Goal: Obtain resource: Download file/media

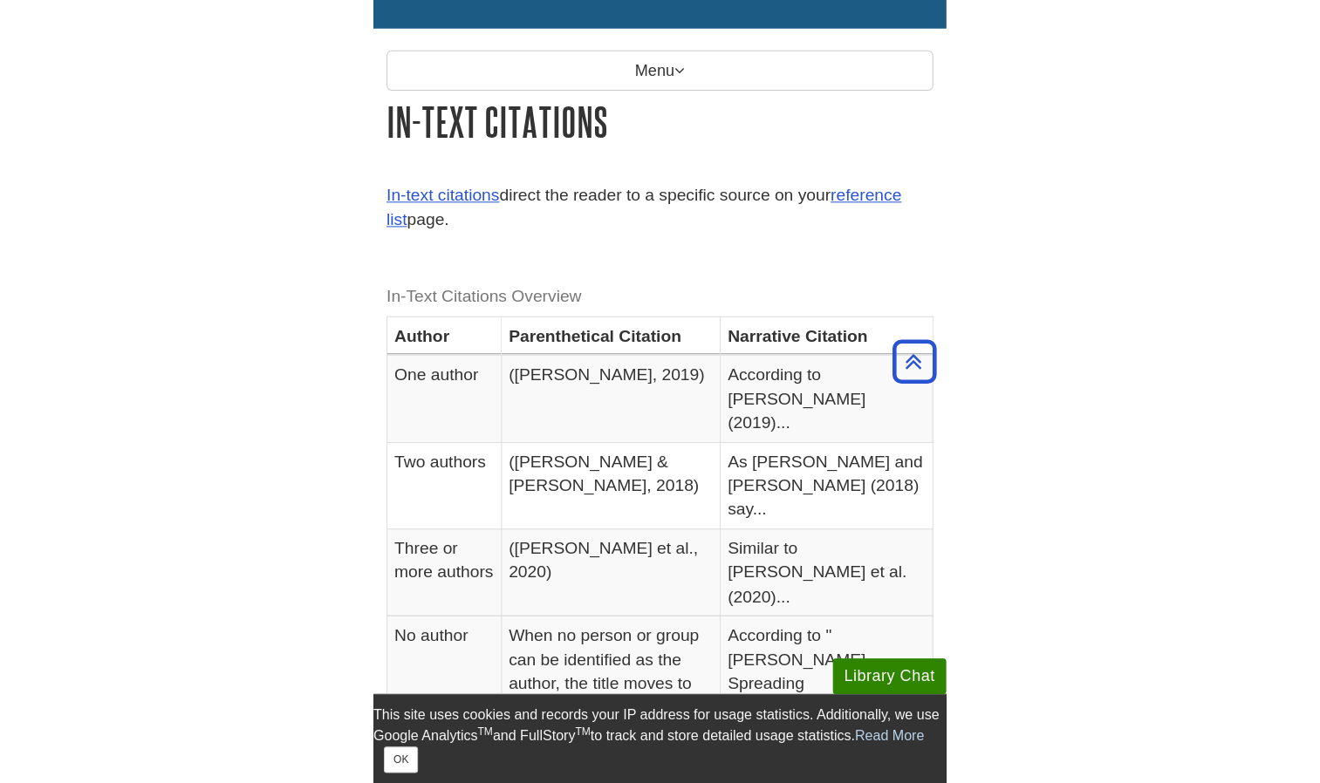
scroll to position [209, 0]
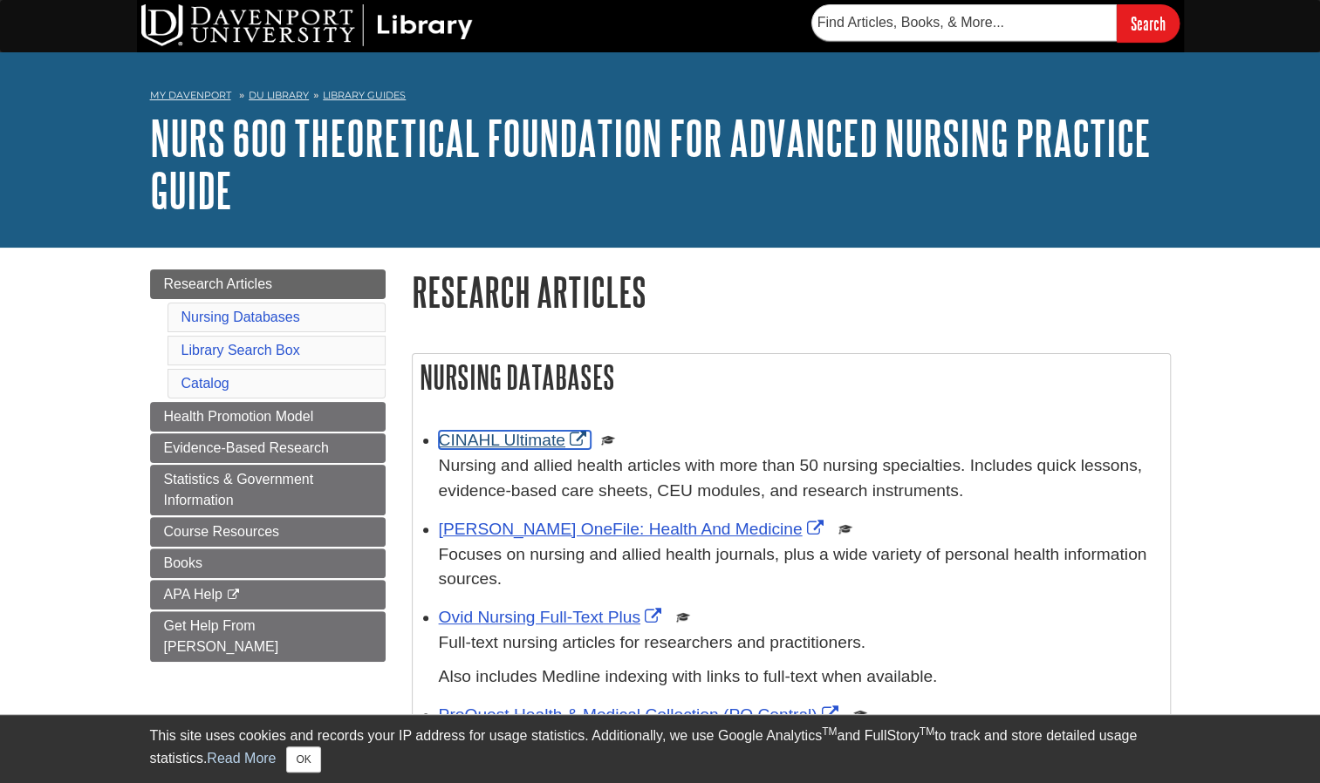
click at [483, 434] on link "CINAHL Ultimate" at bounding box center [515, 440] width 152 height 18
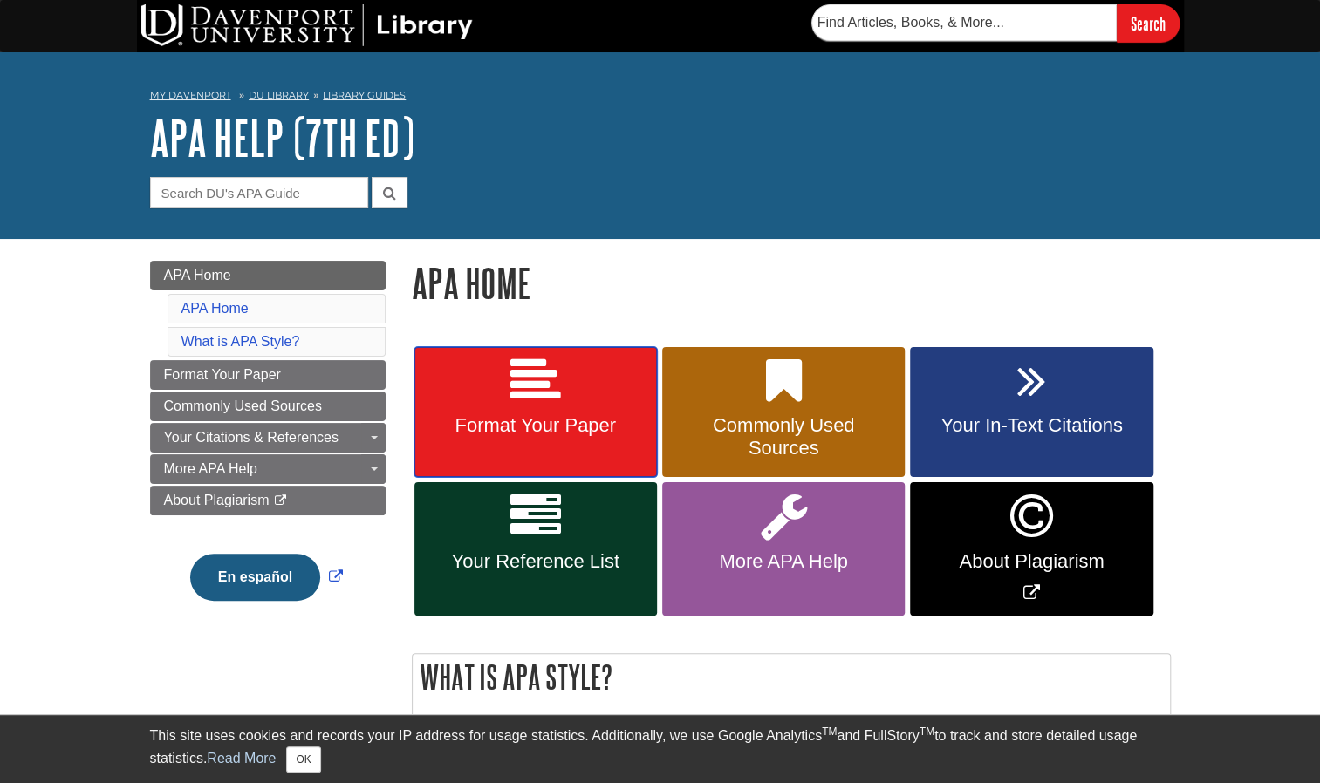
click at [551, 434] on span "Format Your Paper" at bounding box center [535, 425] width 216 height 23
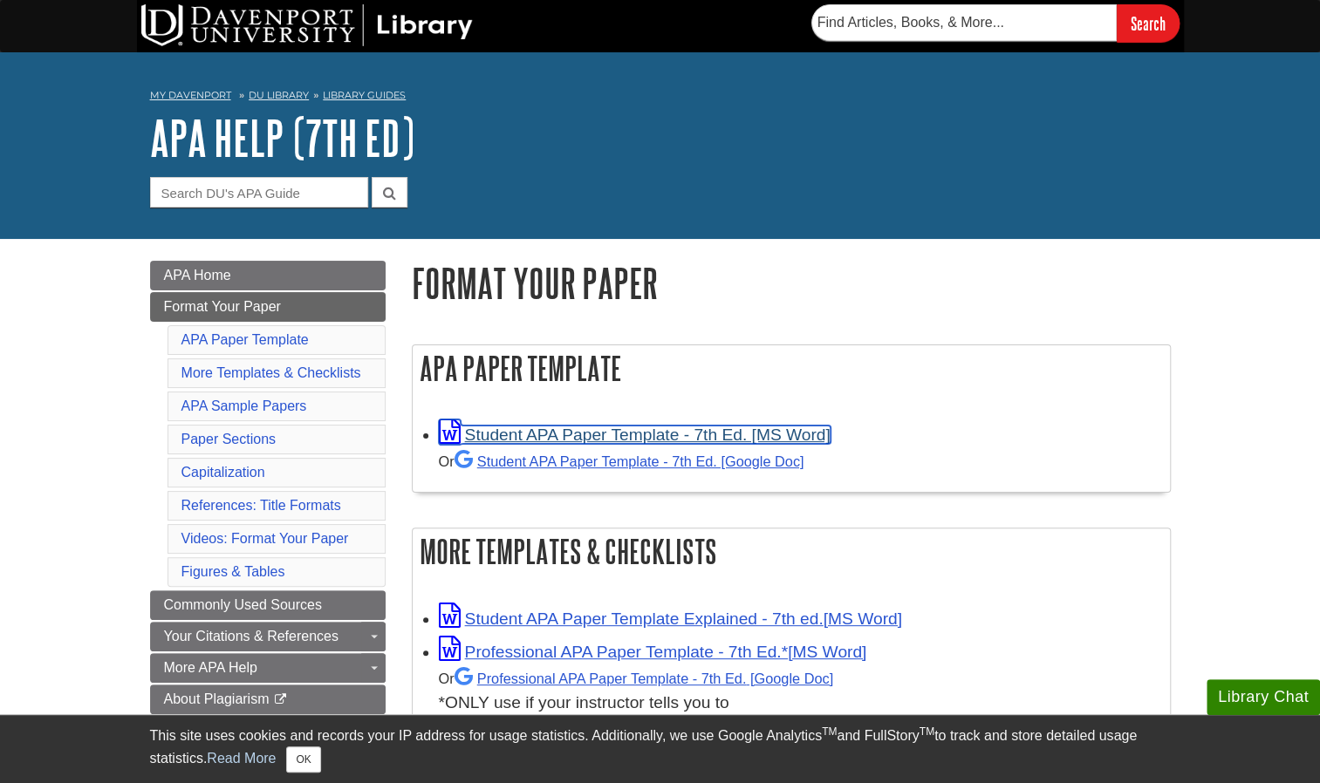
click at [687, 434] on link "Student APA Paper Template - 7th Ed. [MS Word]" at bounding box center [635, 435] width 392 height 18
